Goal: Transaction & Acquisition: Purchase product/service

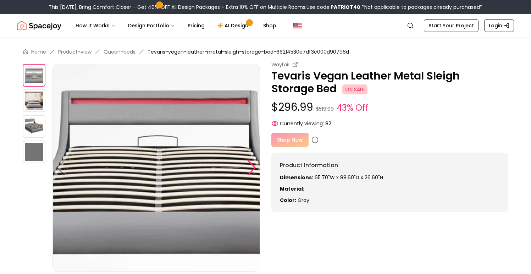
click at [254, 170] on div at bounding box center [252, 168] width 10 height 16
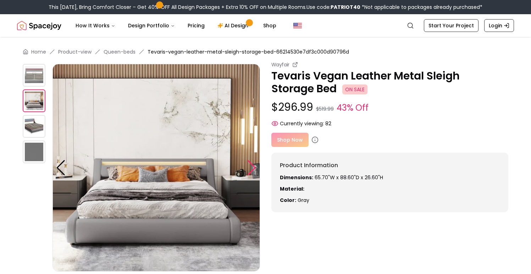
click at [254, 170] on div at bounding box center [252, 168] width 10 height 16
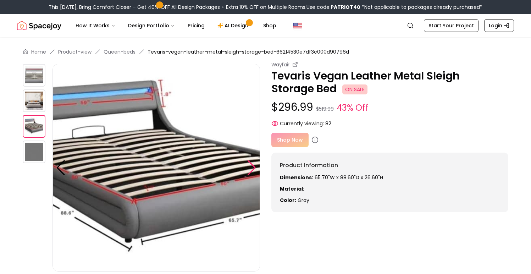
click at [254, 170] on div at bounding box center [252, 168] width 10 height 16
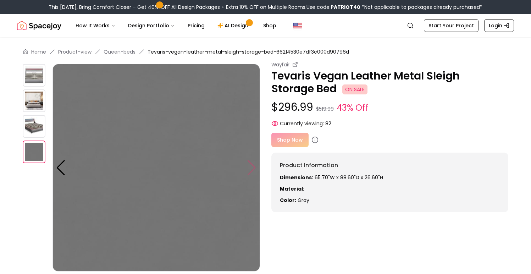
click at [254, 170] on img at bounding box center [157, 168] width 208 height 208
click at [243, 159] on img at bounding box center [157, 168] width 208 height 208
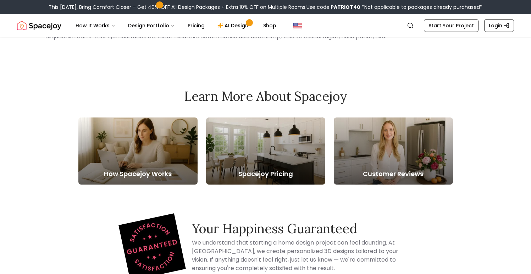
scroll to position [260, 0]
